Goal: Navigation & Orientation: Find specific page/section

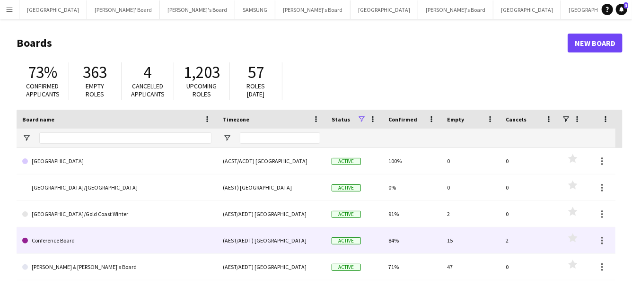
click at [86, 239] on link "Conference Board" at bounding box center [116, 240] width 189 height 26
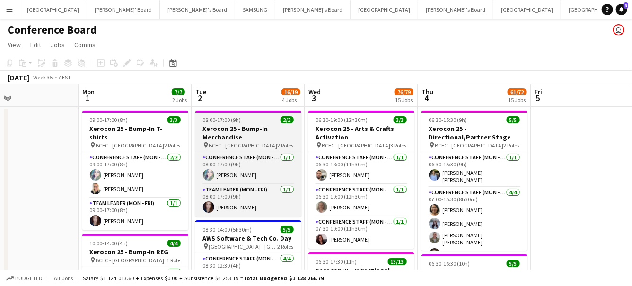
scroll to position [0, 260]
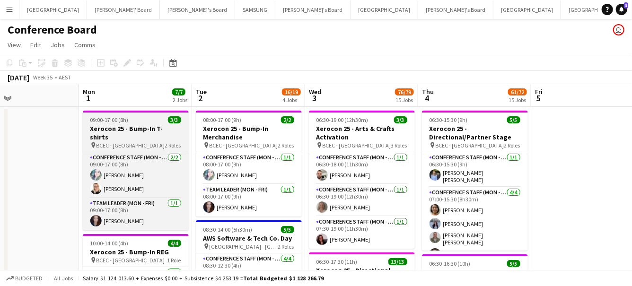
click at [162, 131] on h3 "Xerocon 25 - Bump-In T-shirts" at bounding box center [136, 132] width 106 height 17
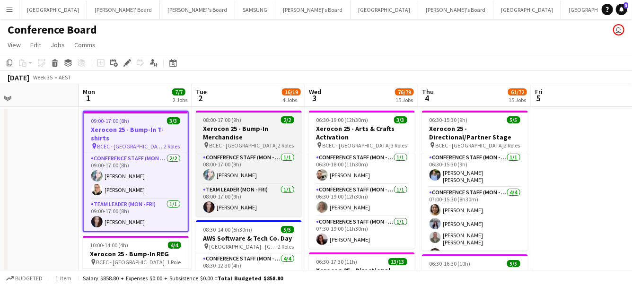
click at [257, 129] on h3 "Xerocon 25 - Bump-In Merchandise" at bounding box center [249, 132] width 106 height 17
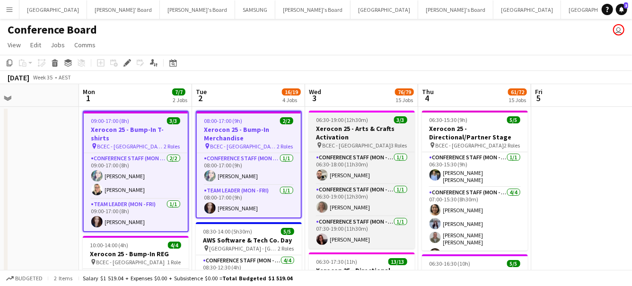
click at [340, 133] on h3 "Xerocon 25 - Arts & Crafts Activation" at bounding box center [362, 132] width 106 height 17
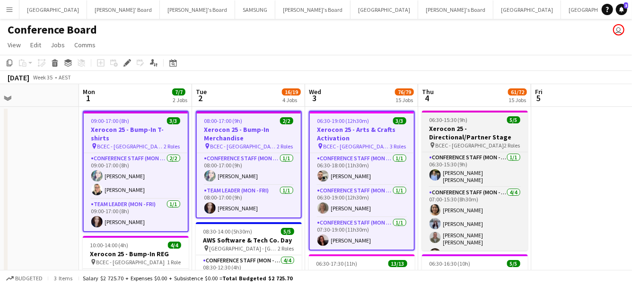
click at [447, 133] on h3 "Xerocon 25 - Directional/Partner Stage" at bounding box center [475, 132] width 106 height 17
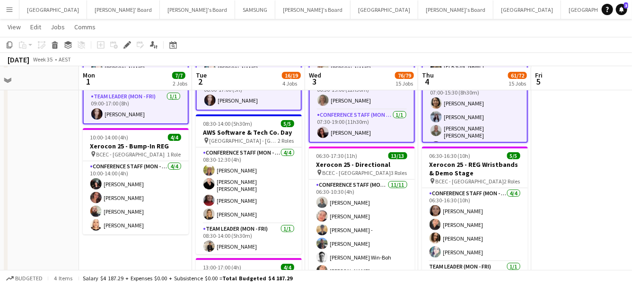
scroll to position [108, 0]
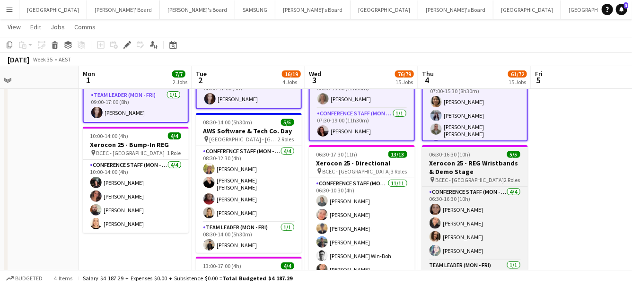
click at [484, 175] on h3 "Xerocon 25 - REG Wristbands & Demo Stage" at bounding box center [475, 167] width 106 height 17
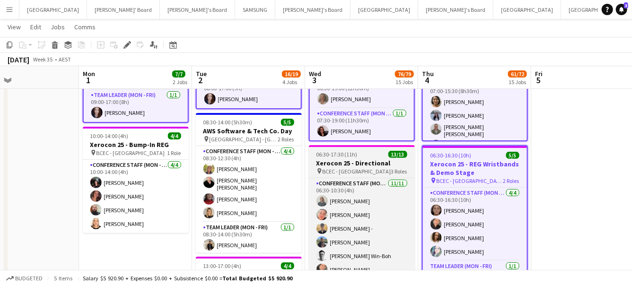
click at [376, 158] on app-job-card "06:30-17:30 (11h) 13/13 Xerocon 25 - Directional pin BCEC - Brisbane 3 Roles Co…" at bounding box center [362, 215] width 106 height 140
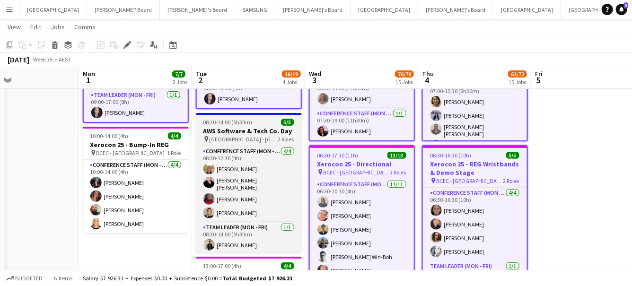
click at [267, 128] on h3 "AWS Software & Tech Co. Day" at bounding box center [249, 131] width 106 height 9
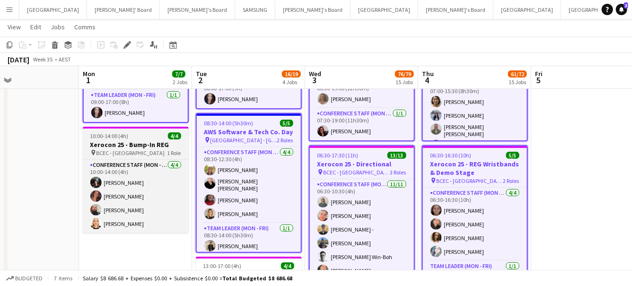
click at [148, 132] on div "10:00-14:00 (4h) 4/4" at bounding box center [136, 135] width 106 height 7
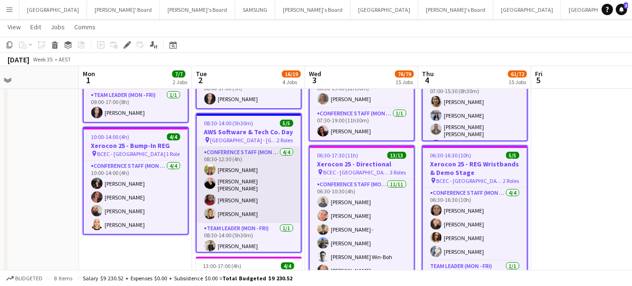
scroll to position [0, 0]
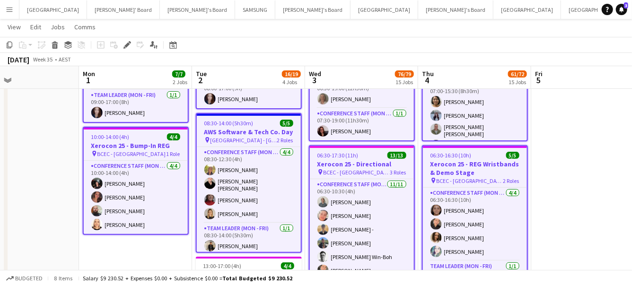
click at [259, 128] on h3 "AWS Software & Tech Co. Day" at bounding box center [249, 132] width 104 height 9
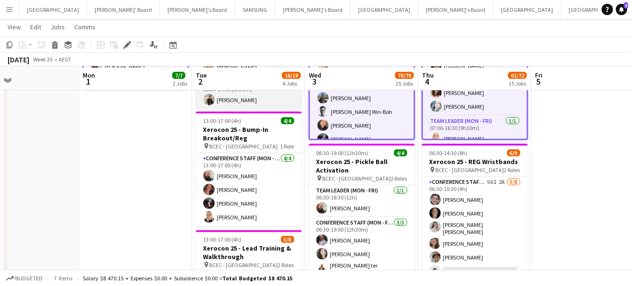
scroll to position [258, 0]
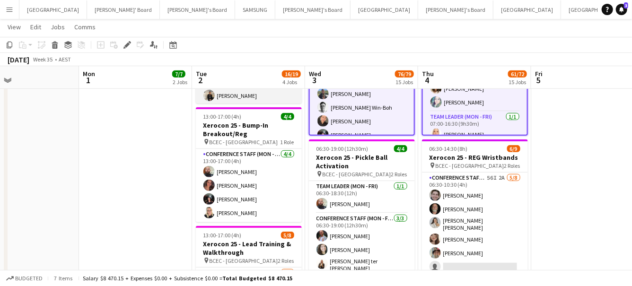
click at [259, 128] on h3 "Xerocon 25 - Bump-In Breakout/Reg" at bounding box center [249, 129] width 106 height 17
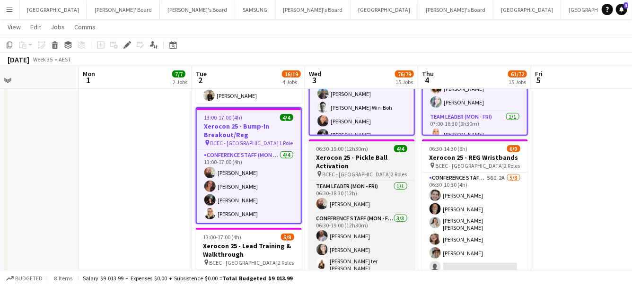
click at [360, 170] on div "pin BCEC - [GEOGRAPHIC_DATA] 2 Roles" at bounding box center [362, 174] width 106 height 8
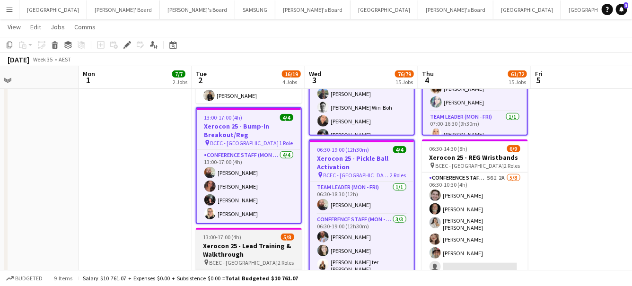
click at [265, 247] on h3 "Xerocon 25 - Lead Training & Walkthrough" at bounding box center [249, 250] width 106 height 17
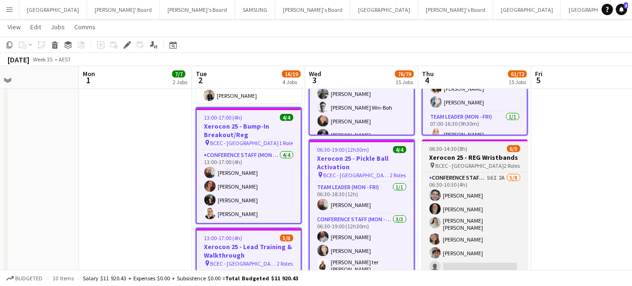
click at [454, 160] on h3 "Xerocon 25 - REG Wristbands" at bounding box center [475, 157] width 106 height 9
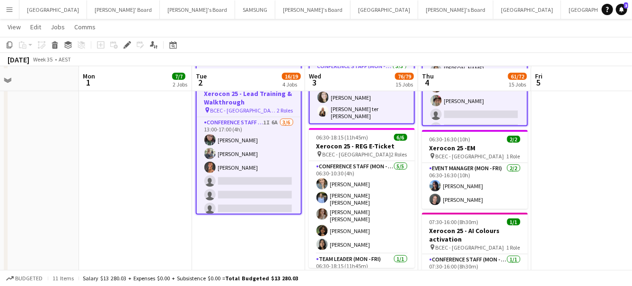
scroll to position [413, 0]
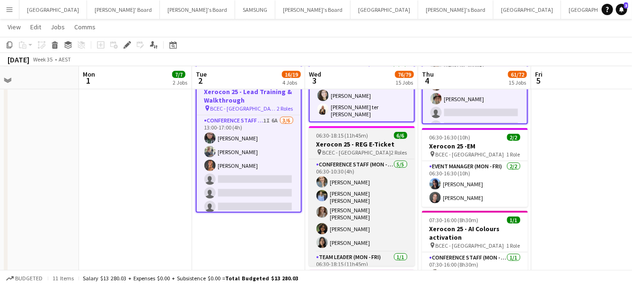
click at [381, 149] on div "pin BCEC - [GEOGRAPHIC_DATA] 2 Roles" at bounding box center [362, 153] width 106 height 8
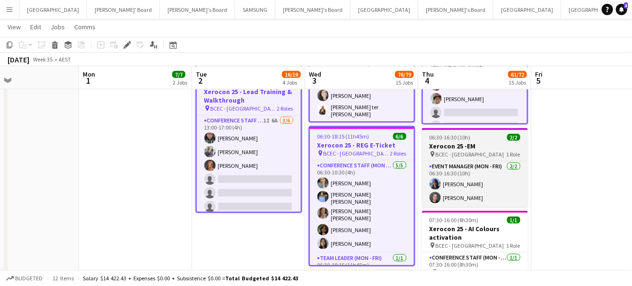
click at [450, 155] on span "BCEC - [GEOGRAPHIC_DATA]" at bounding box center [470, 154] width 69 height 7
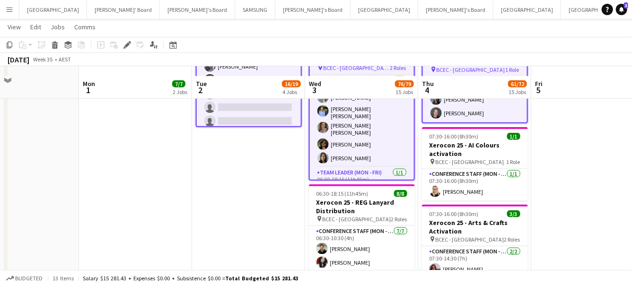
scroll to position [508, 0]
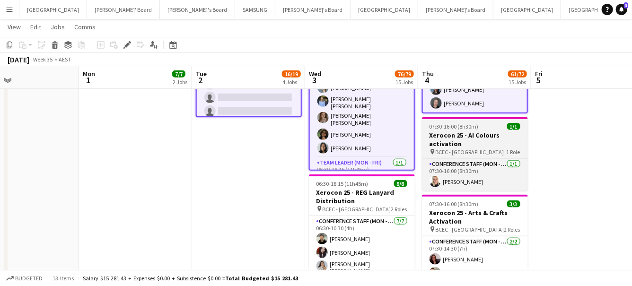
click at [472, 131] on h3 "Xerocon 25 - AI Colours activation" at bounding box center [475, 139] width 106 height 17
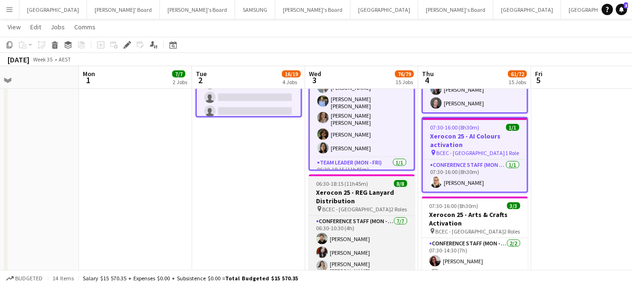
click at [354, 198] on h3 "Xerocon 25 - REG Lanyard Distribution" at bounding box center [362, 196] width 106 height 17
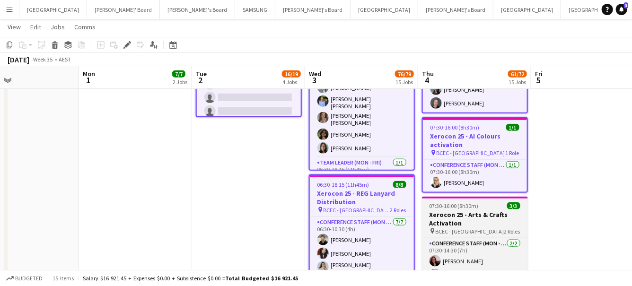
click at [456, 212] on h3 "Xerocon 25 - Arts & Crafts Activation" at bounding box center [475, 218] width 106 height 17
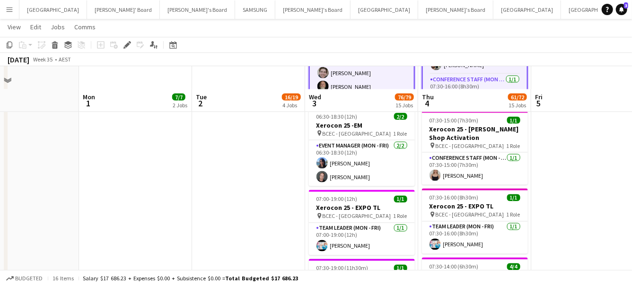
scroll to position [752, 0]
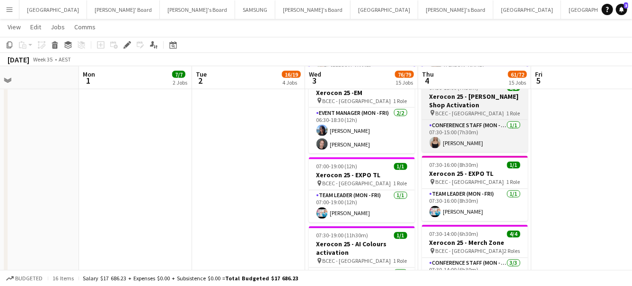
click at [475, 101] on h3 "Xerocon 25 - [PERSON_NAME] Shop Activation" at bounding box center [475, 100] width 106 height 17
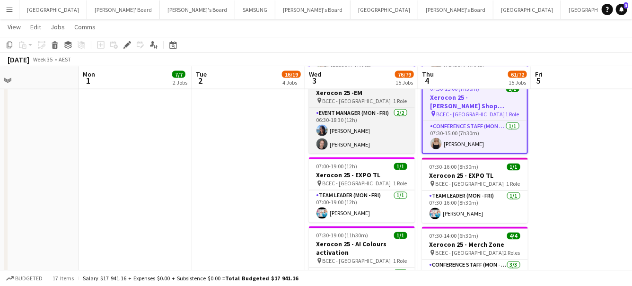
click at [367, 91] on h3 "Xerocon 25 -EM" at bounding box center [362, 92] width 106 height 9
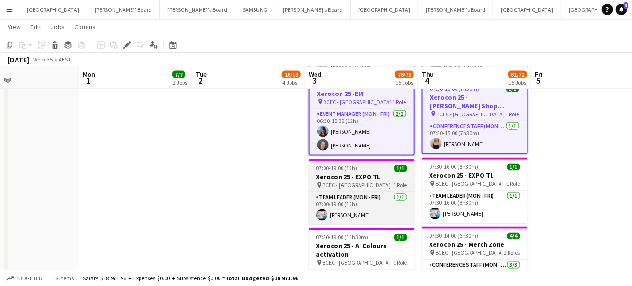
click at [358, 160] on app-job-card "07:00-19:00 (12h) 1/1 Xerocon 25 - EXPO TL pin BCEC - Brisbane 1 Role Team Lead…" at bounding box center [362, 191] width 106 height 65
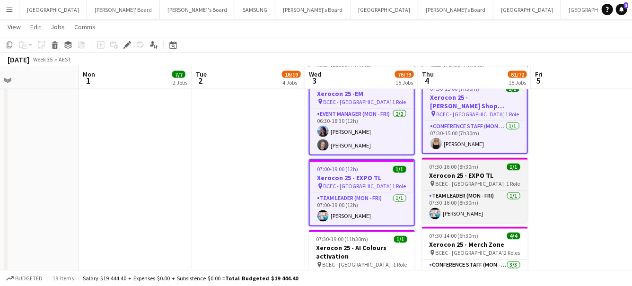
click at [446, 172] on h3 "Xerocon 25 - EXPO TL" at bounding box center [475, 176] width 106 height 9
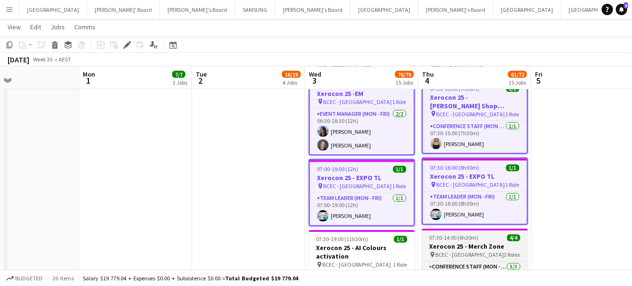
click at [441, 243] on h3 "Xerocon 25 - Merch Zone" at bounding box center [475, 247] width 106 height 9
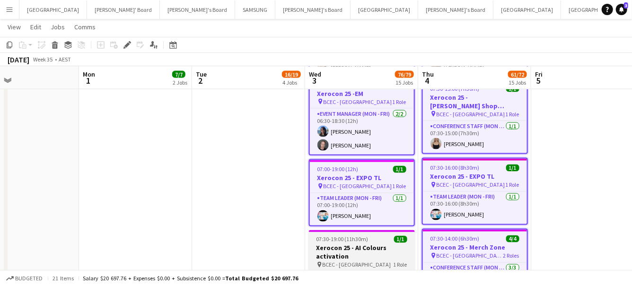
click at [370, 239] on app-job-card "07:30-19:00 (11h30m) 1/1 Xerocon 25 - AI Colours activation pin BCEC - Brisbane…" at bounding box center [362, 267] width 106 height 74
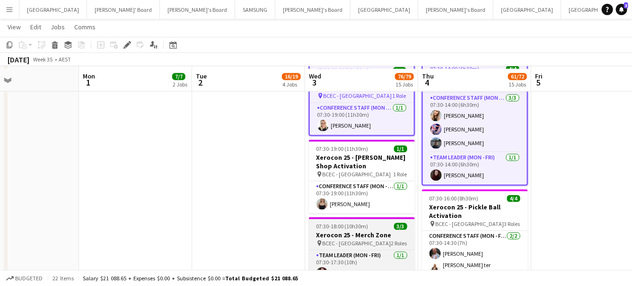
scroll to position [925, 0]
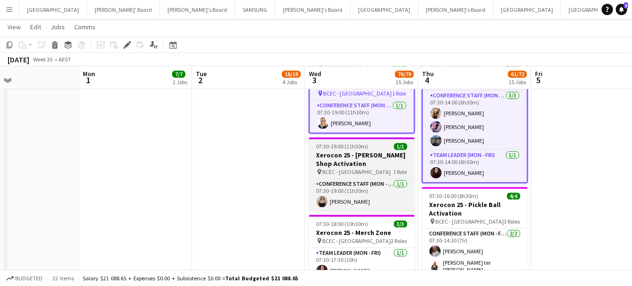
click at [371, 168] on div "pin BCEC - [GEOGRAPHIC_DATA] 1 Role" at bounding box center [362, 172] width 106 height 8
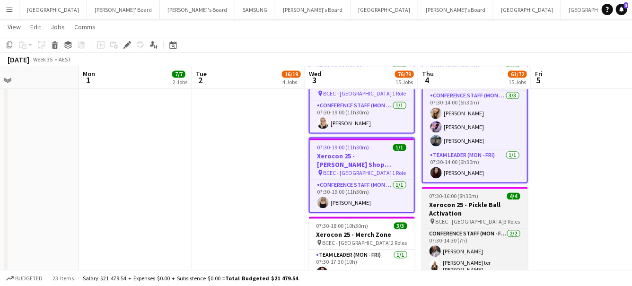
click at [451, 204] on h3 "Xerocon 25 - Pickle Ball Activation" at bounding box center [475, 209] width 106 height 17
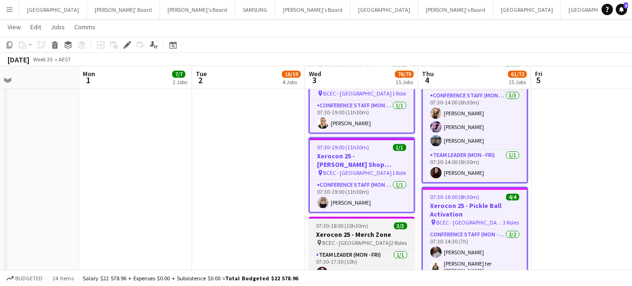
click at [371, 232] on h3 "Xerocon 25 - Merch Zone" at bounding box center [362, 234] width 106 height 9
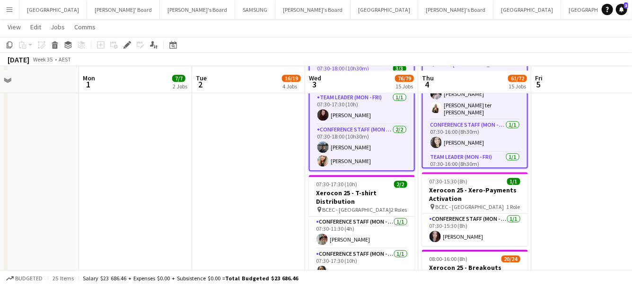
scroll to position [1091, 0]
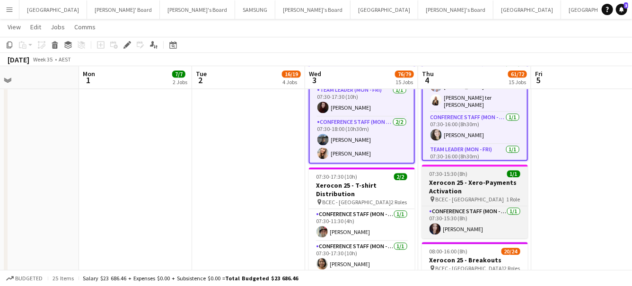
click at [458, 187] on h3 "Xerocon 25 - Xero-Payments Activation" at bounding box center [475, 186] width 106 height 17
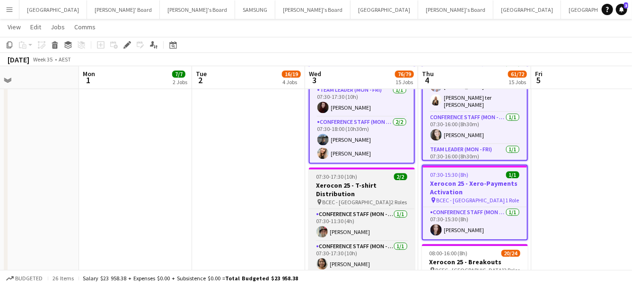
click at [362, 187] on h3 "Xerocon 25 - T-shirt Distribution" at bounding box center [362, 189] width 106 height 17
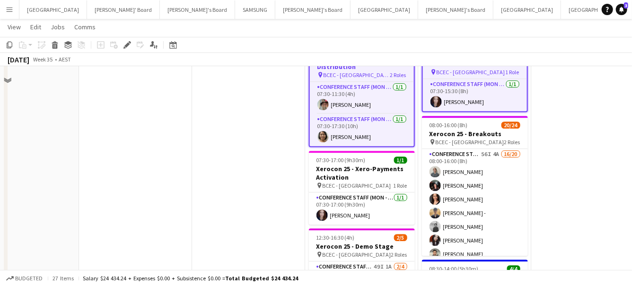
scroll to position [1230, 0]
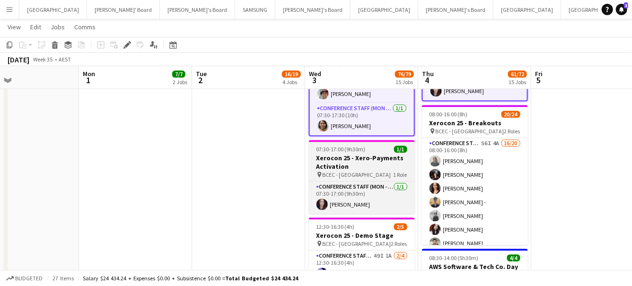
click at [361, 154] on h3 "Xerocon 25 - Xero-Payments Activation" at bounding box center [362, 162] width 106 height 17
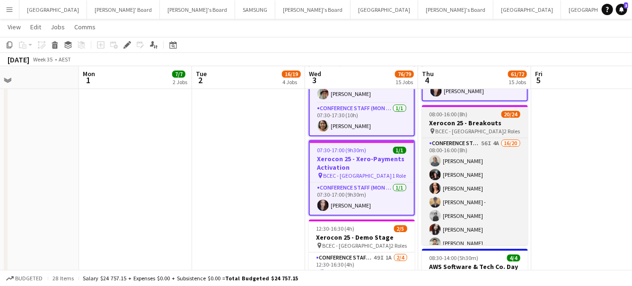
click at [456, 114] on span "08:00-16:00 (8h)" at bounding box center [448, 114] width 38 height 7
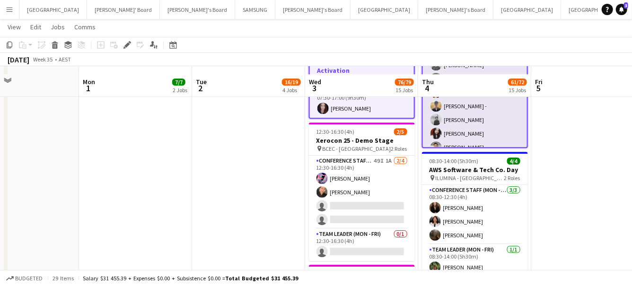
scroll to position [1334, 0]
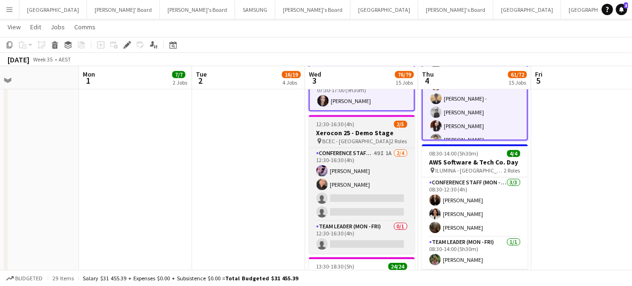
click at [388, 122] on div "12:30-16:30 (4h) 2/5" at bounding box center [362, 124] width 106 height 7
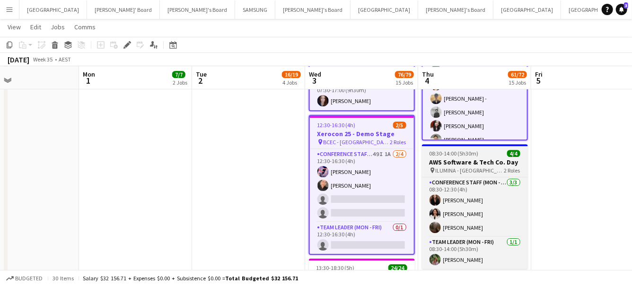
click at [442, 158] on h3 "AWS Software & Tech Co. Day" at bounding box center [475, 162] width 106 height 9
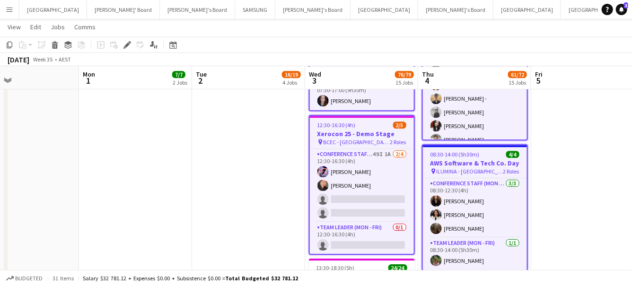
click at [442, 156] on app-job-card "08:30-14:00 (5h30m) 4/4 AWS Software & Tech Co. Day pin ILUMINA - Sydney 2 Role…" at bounding box center [475, 207] width 106 height 127
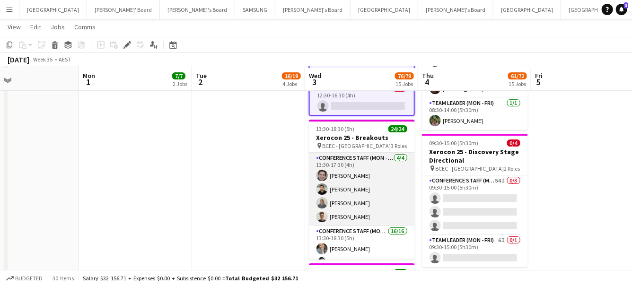
scroll to position [1475, 0]
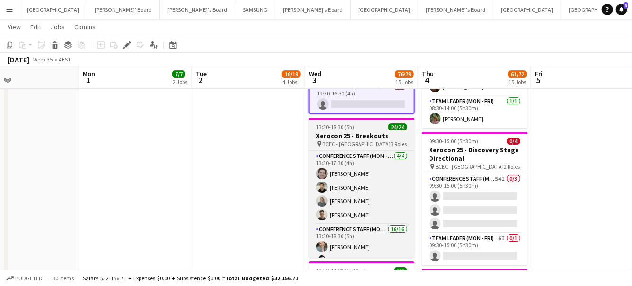
click at [357, 123] on div "13:30-18:30 (5h) 24/24" at bounding box center [362, 126] width 106 height 7
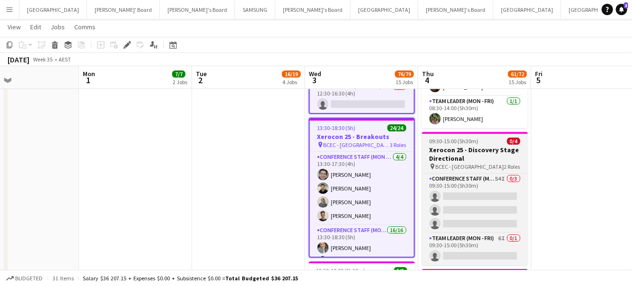
click at [452, 154] on h3 "Xerocon 25 - Discovery Stage Directional" at bounding box center [475, 154] width 106 height 17
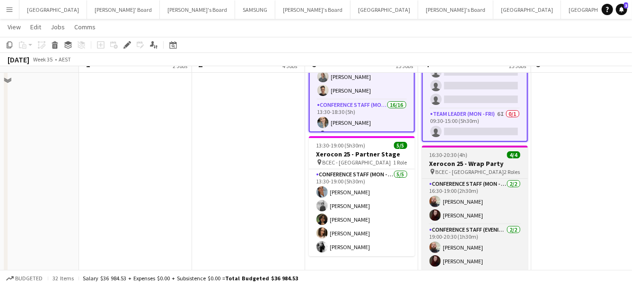
scroll to position [1602, 0]
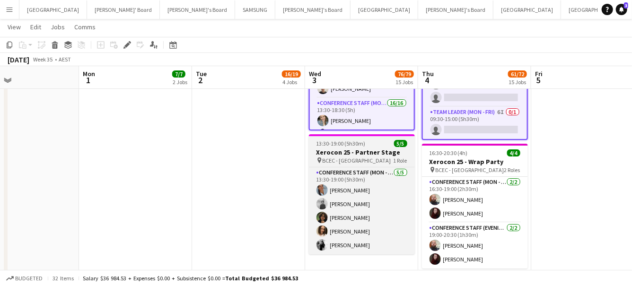
click at [377, 148] on h3 "Xerocon 25 - Partner Stage" at bounding box center [362, 152] width 106 height 9
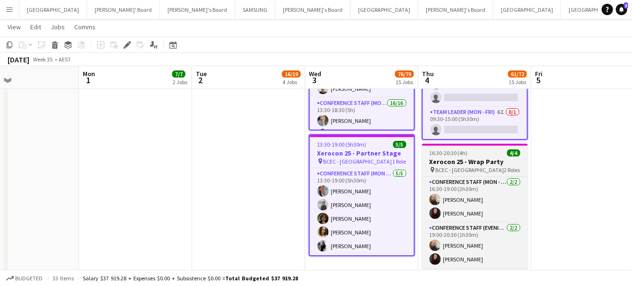
click at [453, 171] on span "BCEC - [GEOGRAPHIC_DATA]" at bounding box center [470, 169] width 69 height 7
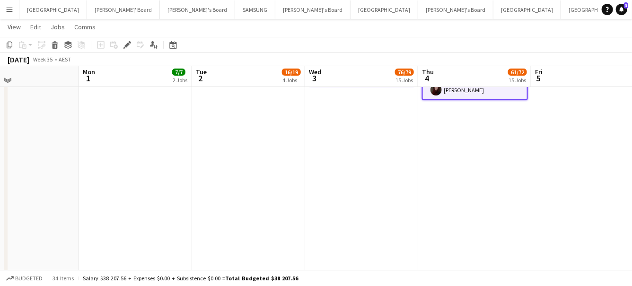
scroll to position [1773, 0]
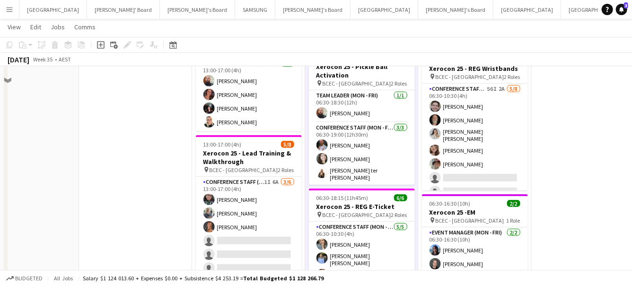
scroll to position [0, 0]
